Goal: Use online tool/utility: Utilize a website feature to perform a specific function

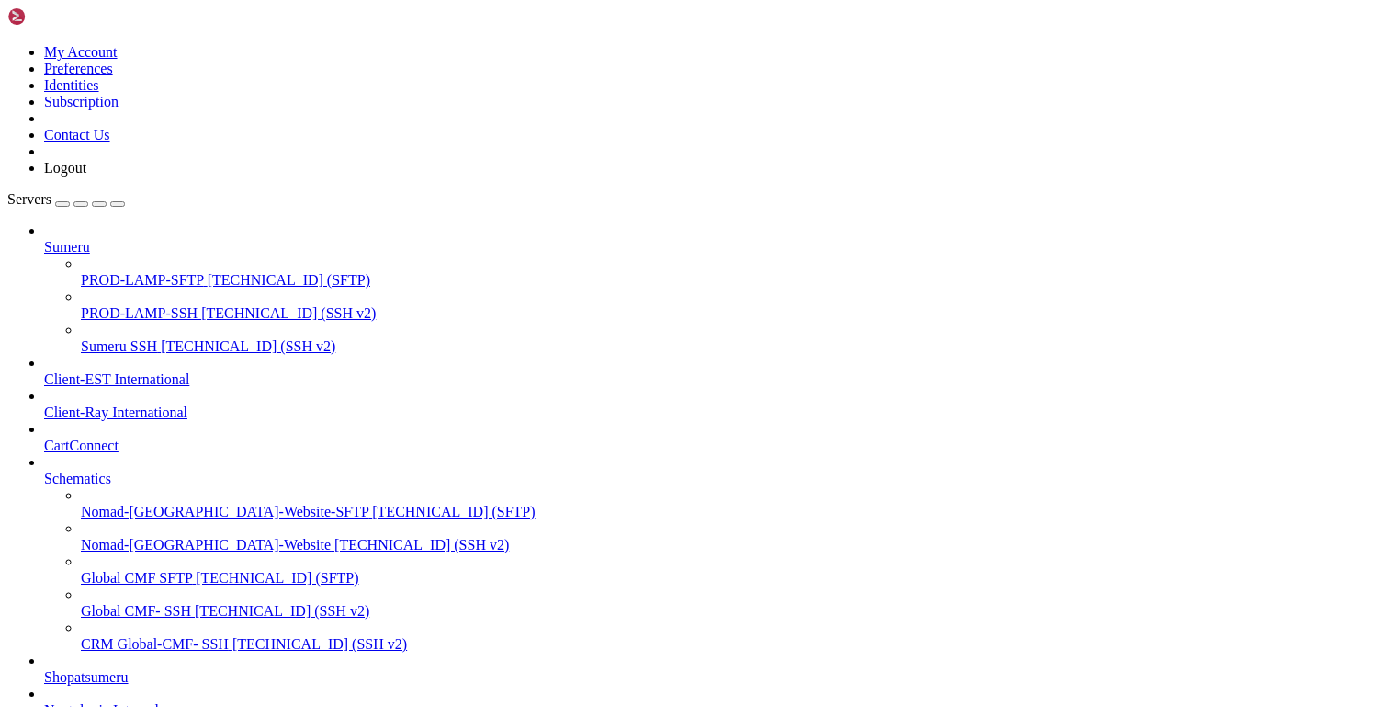
scroll to position [46, 0]
drag, startPoint x: 353, startPoint y: 1370, endPoint x: 46, endPoint y: 1354, distance: 307.4
drag, startPoint x: 467, startPoint y: 1327, endPoint x: 16, endPoint y: 1322, distance: 451.2
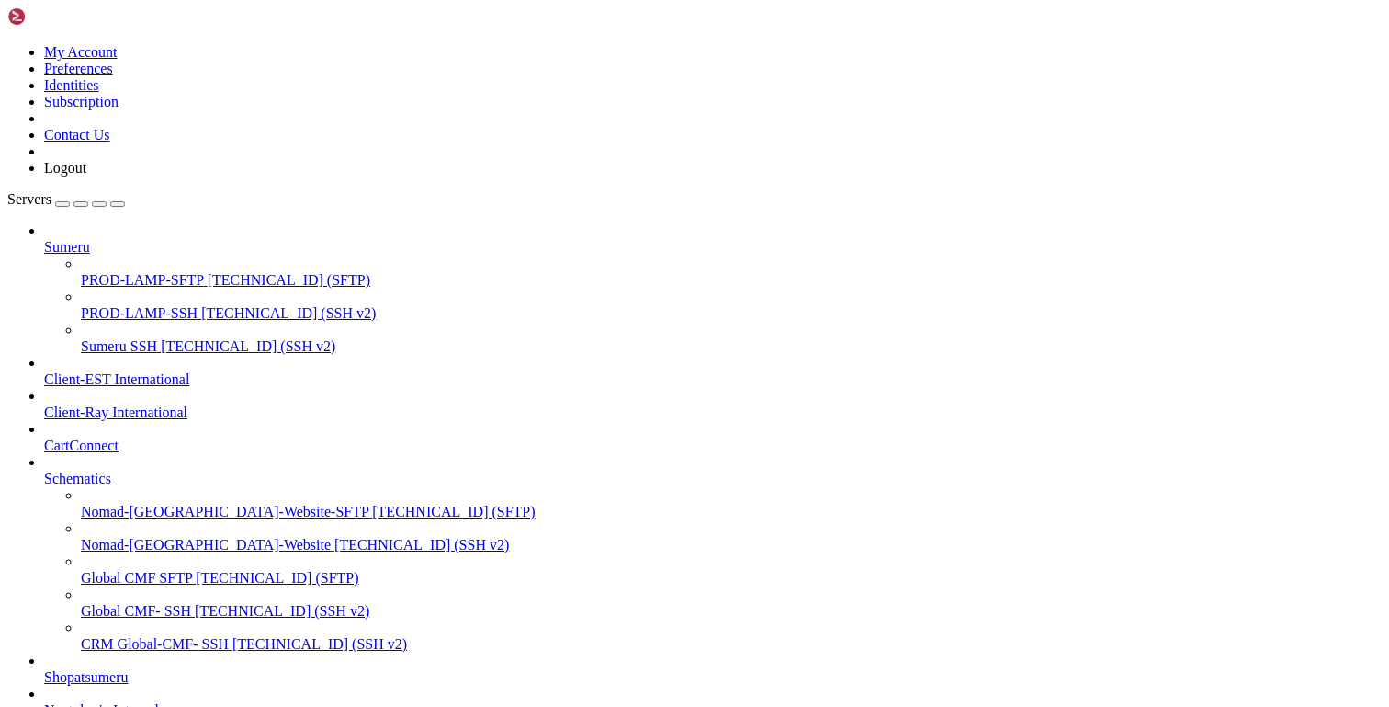
copy div "#RewriteCond %{HTTP_HOST} !^www\. [NC] #RewriteRule ^(.*)$ [URL]%{HTTP_HOST}/$1…"
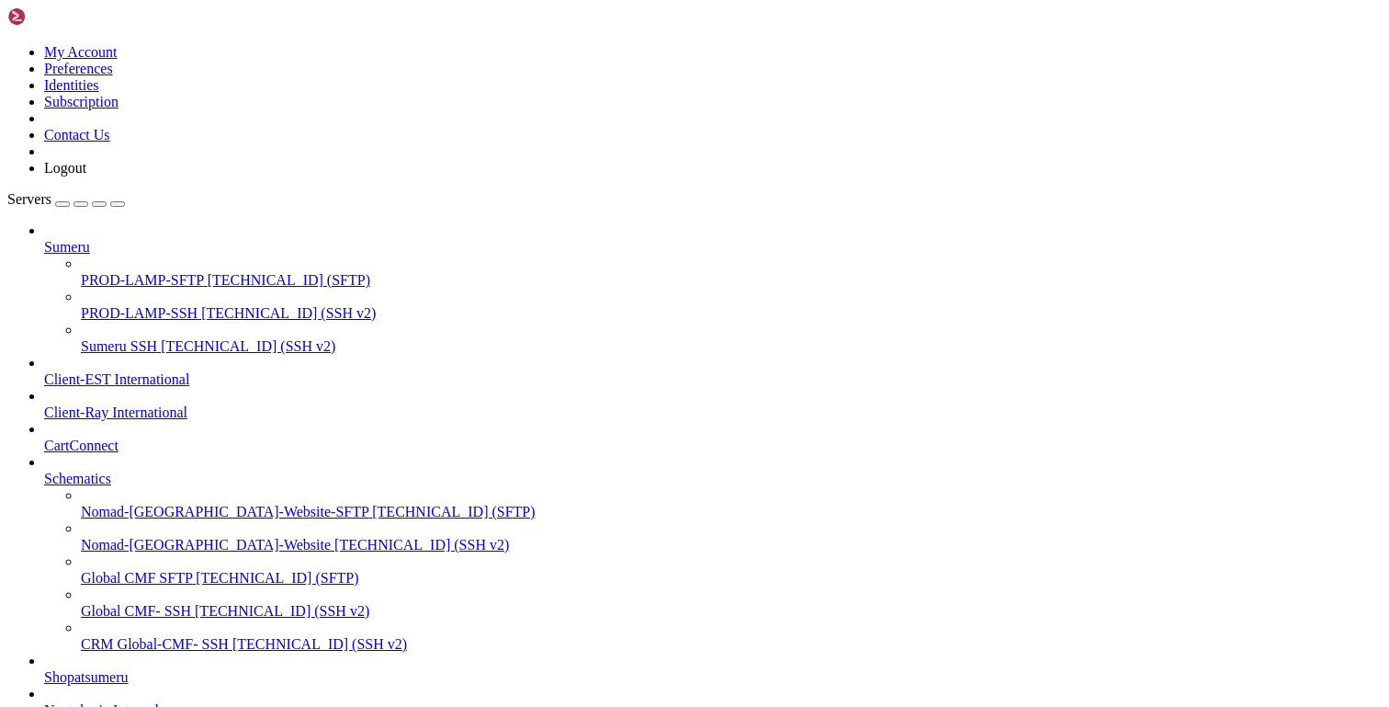
scroll to position [376, 0]
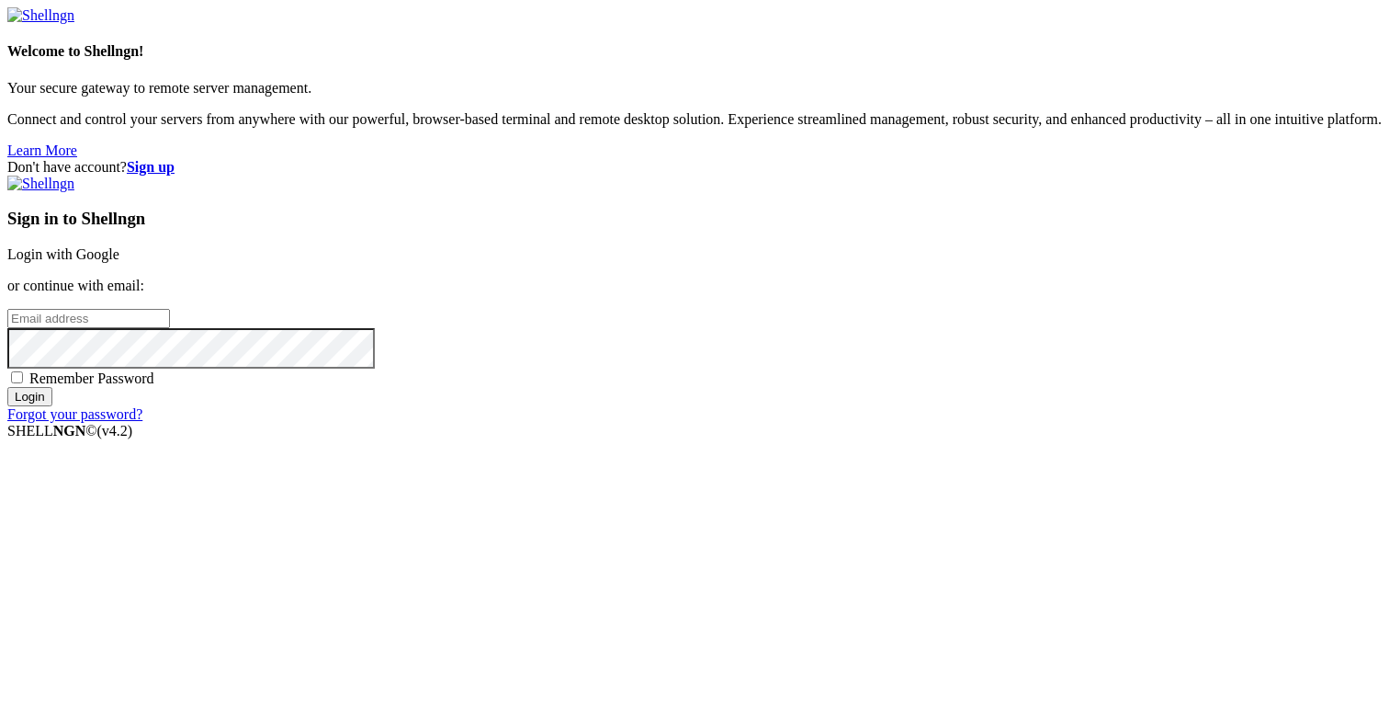
type input "thomas@nextologic.com"
click at [52, 406] on input "Login" at bounding box center [29, 396] width 45 height 19
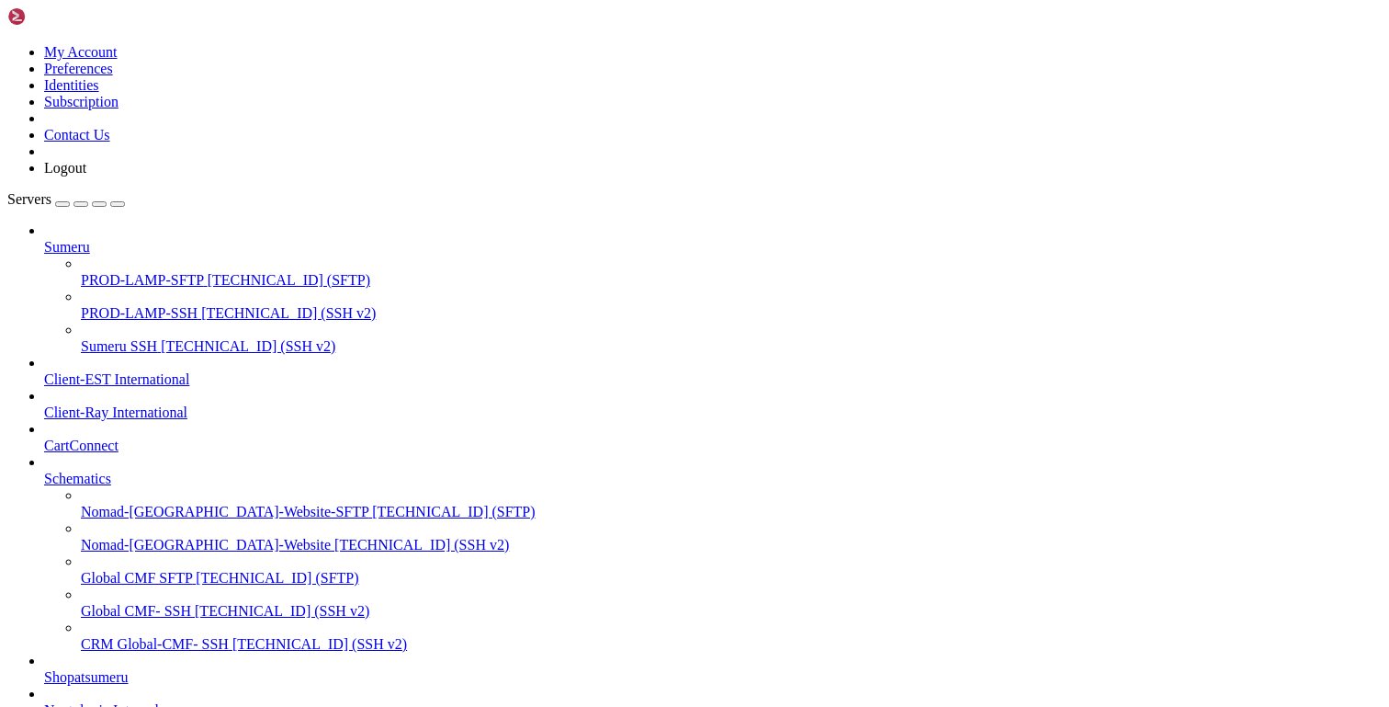
scroll to position [641, 0]
